Goal: Transaction & Acquisition: Download file/media

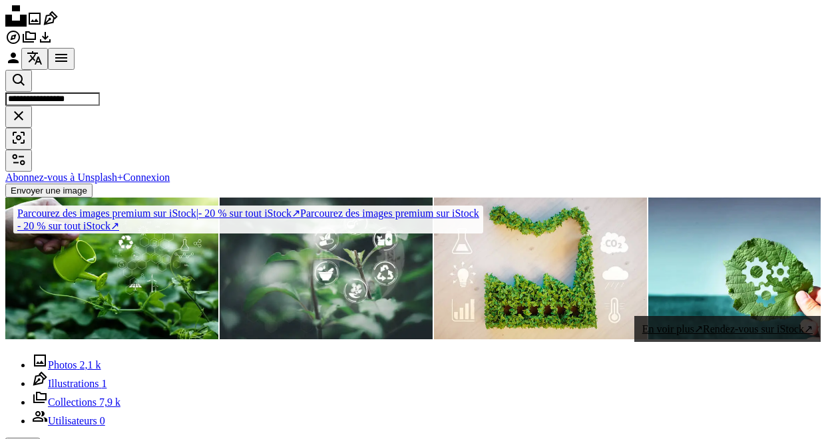
scroll to position [2335, 0]
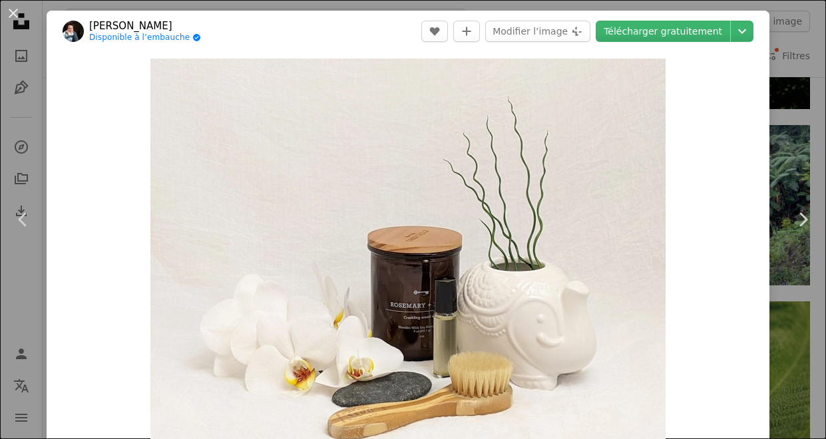
scroll to position [9857, 0]
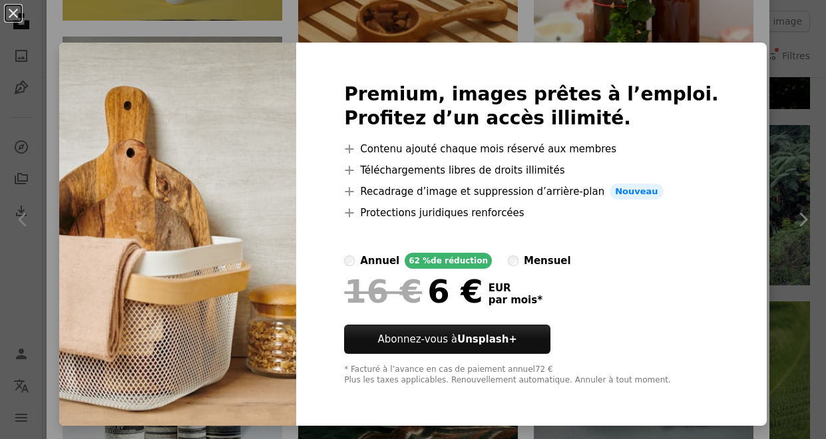
click at [825, 74] on div "An X shape Premium, images prêtes à l’emploi. Profitez d’un accès illimité. A p…" at bounding box center [413, 219] width 826 height 439
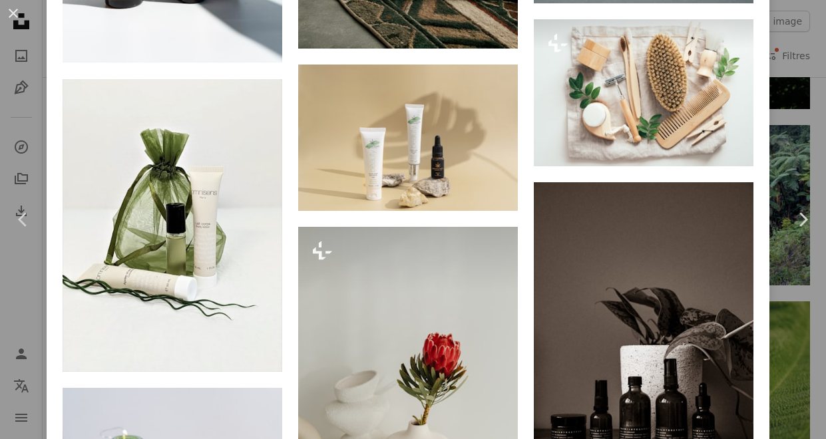
scroll to position [10312, 0]
